Goal: Task Accomplishment & Management: Use online tool/utility

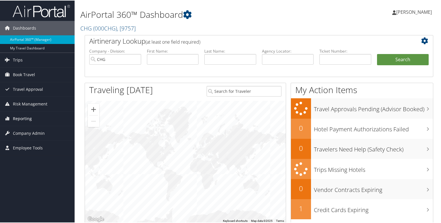
click at [19, 117] on span "Reporting" at bounding box center [22, 118] width 19 height 14
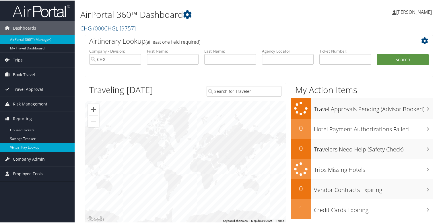
click at [30, 151] on link "Virtual Pay Lookup" at bounding box center [37, 146] width 75 height 9
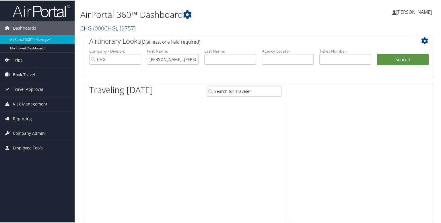
type input "[PERSON_NAME], [PERSON_NAME]"
drag, startPoint x: 235, startPoint y: 59, endPoint x: 231, endPoint y: 59, distance: 5.0
click at [235, 59] on input "text" at bounding box center [230, 58] width 52 height 11
paste input "Stahl, Marilyn Kindig"
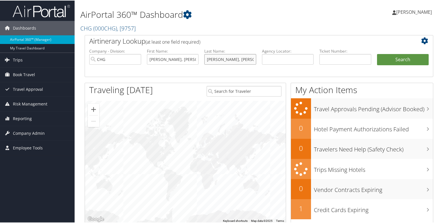
type input "Stahl, Marilyn Kindig"
drag, startPoint x: 160, startPoint y: 59, endPoint x: 131, endPoint y: 55, distance: 29.8
click at [131, 55] on ul "Company - Division: CHG First Name: Stahl, Marilyn Kindig Last Name: Stahl, Mar…" at bounding box center [258, 62] width 345 height 29
drag, startPoint x: 163, startPoint y: 61, endPoint x: 180, endPoint y: 61, distance: 16.9
click at [180, 61] on input "Marilyn Kindig" at bounding box center [173, 58] width 52 height 11
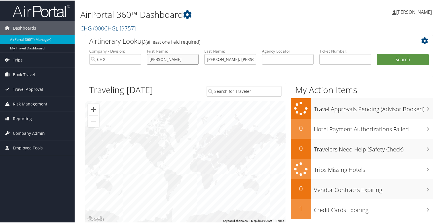
type input "Marilyn"
drag, startPoint x: 215, startPoint y: 59, endPoint x: 279, endPoint y: 66, distance: 63.8
click at [279, 66] on ul "Company - Division: CHG First Name: Marilyn Last Name: Stahl, Marilyn Kindig Ag…" at bounding box center [258, 62] width 345 height 29
type input "Stahl"
click at [381, 59] on button "Search" at bounding box center [403, 58] width 52 height 11
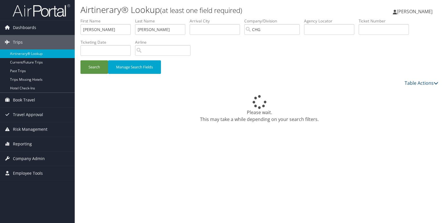
click at [165, 138] on div "Airtinerary® Lookup (at least one field required) Luke Perry Luke Perry My Sett…" at bounding box center [259, 111] width 369 height 223
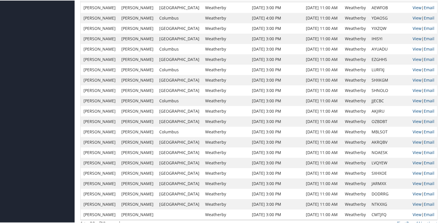
scroll to position [185, 0]
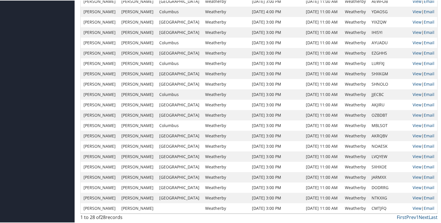
click at [379, 176] on td "JARMXX" at bounding box center [389, 176] width 41 height 10
click at [376, 176] on td "JARMXX" at bounding box center [389, 176] width 41 height 10
copy td "JARMXX"
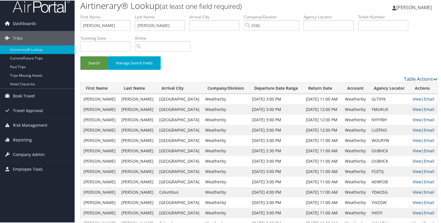
scroll to position [0, 0]
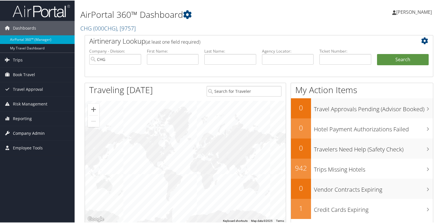
drag, startPoint x: 24, startPoint y: 119, endPoint x: 26, endPoint y: 130, distance: 11.7
click at [24, 119] on span "Reporting" at bounding box center [22, 118] width 19 height 14
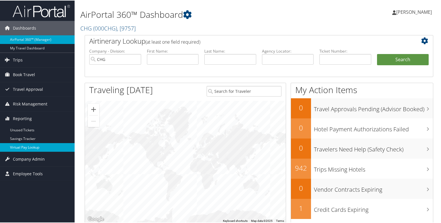
click at [30, 148] on link "Virtual Pay Lookup" at bounding box center [37, 146] width 75 height 9
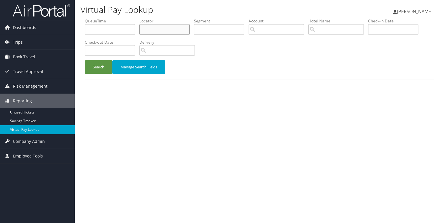
click at [158, 27] on input "text" at bounding box center [164, 29] width 50 height 11
paste input "JARMXX"
type input "JARMXX"
click at [108, 64] on button "Search" at bounding box center [99, 66] width 28 height 13
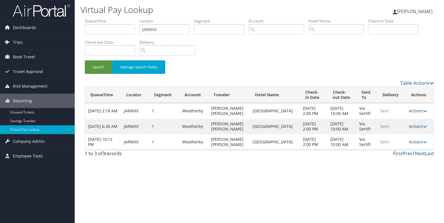
click at [421, 144] on link "Actions" at bounding box center [417, 141] width 18 height 5
click at [403, 170] on link "Logs" at bounding box center [406, 173] width 36 height 10
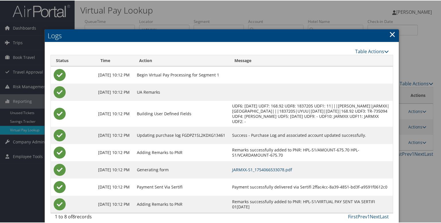
click at [276, 169] on link "JARMXX-S1_1754066533078.pdf" at bounding box center [262, 168] width 60 height 5
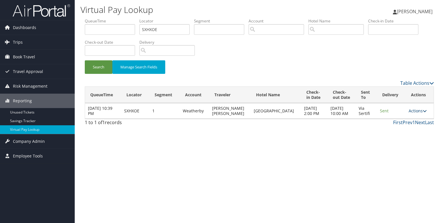
click at [419, 113] on link "Actions" at bounding box center [417, 110] width 18 height 5
click at [409, 134] on link "Logs" at bounding box center [405, 132] width 36 height 10
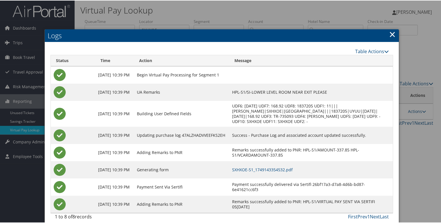
click at [273, 173] on td "SXHXOE-S1_1749143354532.pdf" at bounding box center [311, 168] width 164 height 17
click at [273, 171] on link "SXHXOE-S1_1749143354532.pdf" at bounding box center [262, 168] width 61 height 5
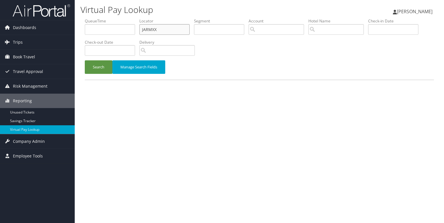
click at [154, 28] on input "JARMXX" at bounding box center [164, 29] width 50 height 11
paste input "IEQLKV"
type input "IEQLKV"
click at [98, 68] on button "Search" at bounding box center [99, 66] width 28 height 13
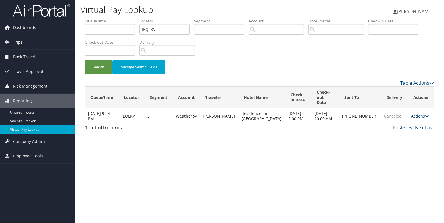
click at [421, 113] on link "Actions" at bounding box center [420, 115] width 18 height 5
click at [393, 123] on link "Logs" at bounding box center [399, 122] width 49 height 10
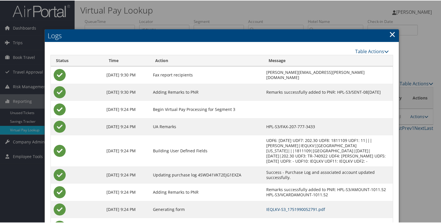
click at [270, 206] on link "IEQLKV-S3_1751990052791.pdf" at bounding box center [295, 208] width 59 height 5
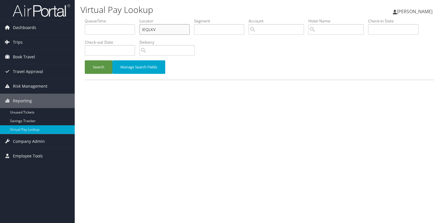
click at [150, 31] on input "IEQLKV" at bounding box center [164, 29] width 50 height 11
paste input "QLXEBP"
type input "QLXEBP"
click at [100, 66] on button "Search" at bounding box center [99, 66] width 28 height 13
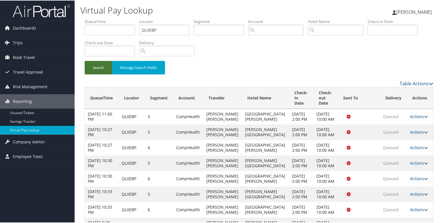
scroll to position [76, 0]
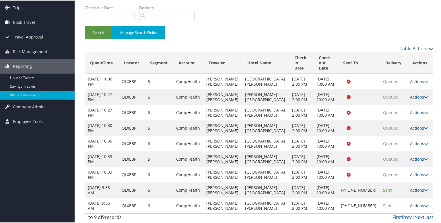
click at [424, 203] on icon at bounding box center [426, 205] width 4 height 4
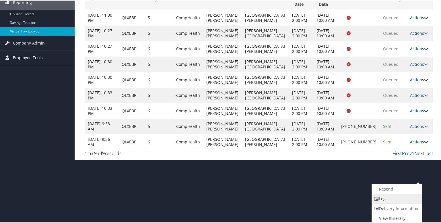
click at [385, 200] on link "Logs" at bounding box center [396, 198] width 49 height 10
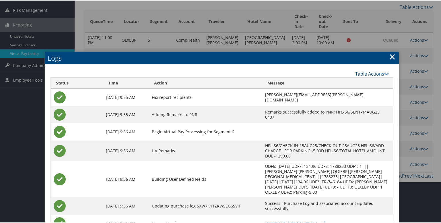
click at [265, 220] on link "QLXEBP-S6_1755144403654.pdf" at bounding box center [295, 222] width 60 height 5
